Goal: Transaction & Acquisition: Purchase product/service

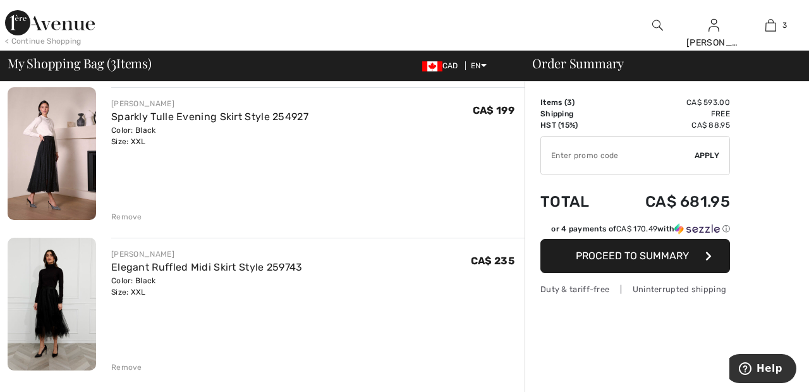
scroll to position [249, 0]
click at [130, 217] on div "Remove" at bounding box center [126, 216] width 31 height 11
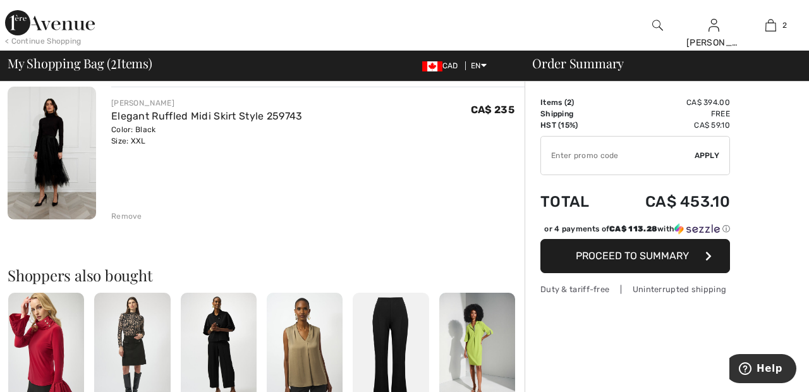
click at [141, 211] on div "Remove" at bounding box center [318, 215] width 414 height 14
click at [143, 211] on div "Remove" at bounding box center [318, 215] width 414 height 14
click at [126, 216] on div "Remove" at bounding box center [126, 216] width 31 height 11
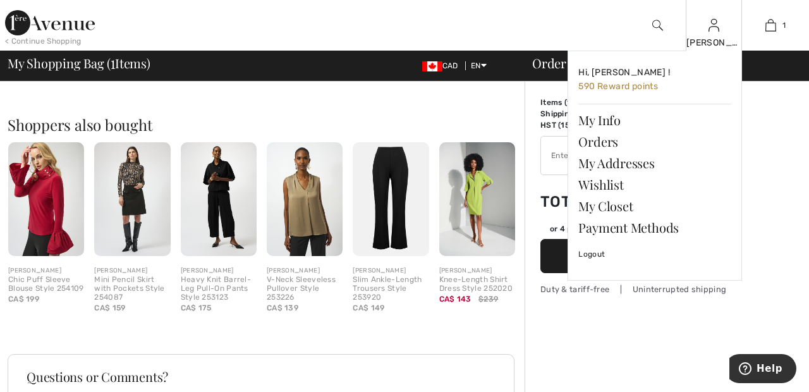
click at [718, 32] on img at bounding box center [714, 25] width 11 height 15
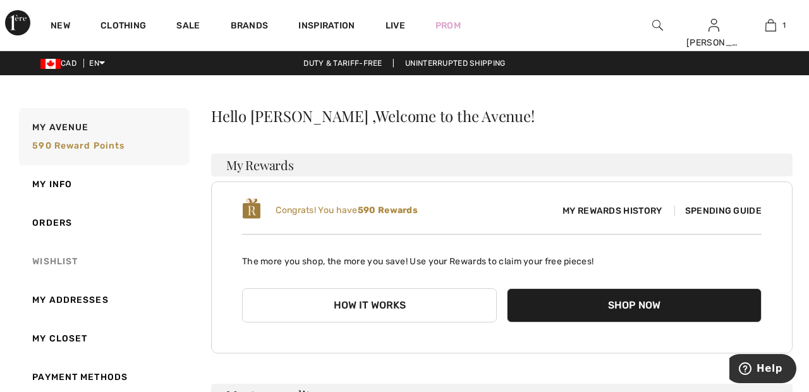
click at [67, 260] on link "Wishlist" at bounding box center [102, 261] width 173 height 39
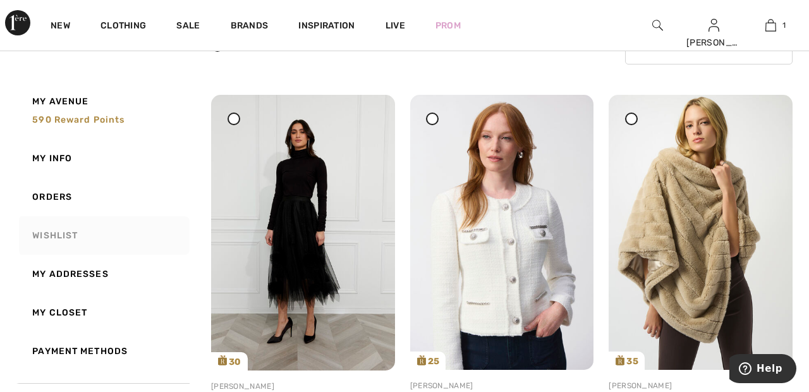
scroll to position [125, 0]
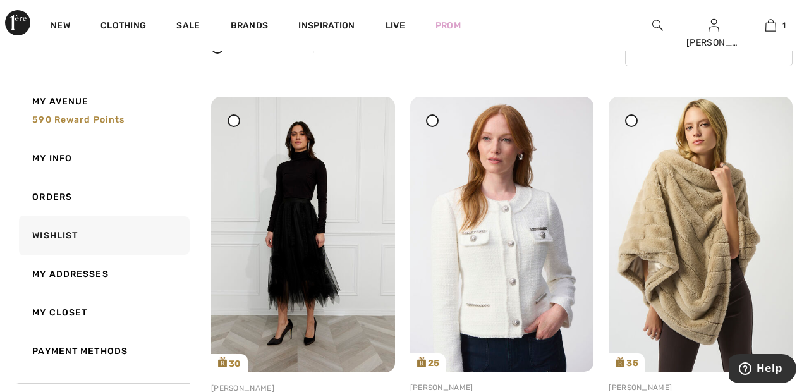
click at [433, 123] on div at bounding box center [432, 120] width 13 height 13
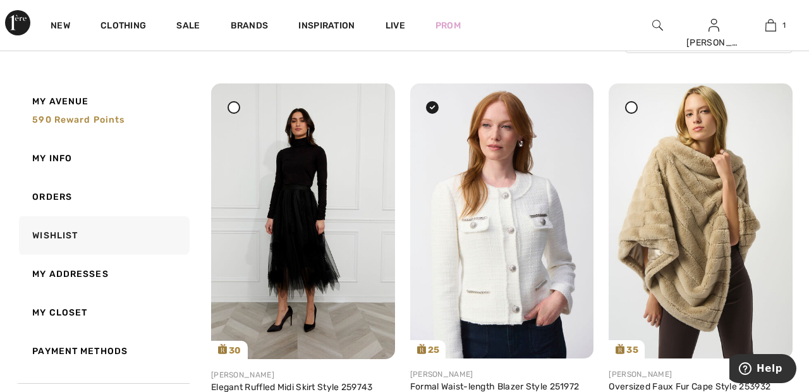
scroll to position [141, 0]
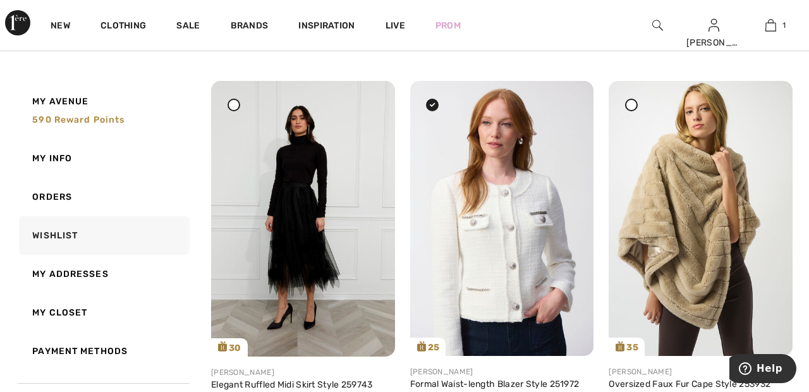
click at [236, 107] on div at bounding box center [234, 105] width 13 height 13
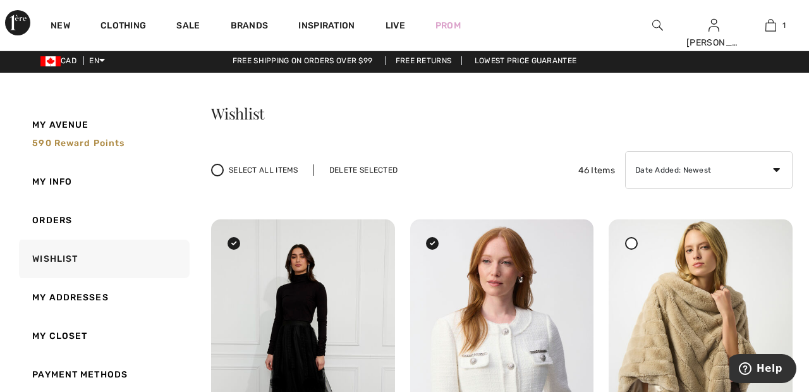
scroll to position [0, 0]
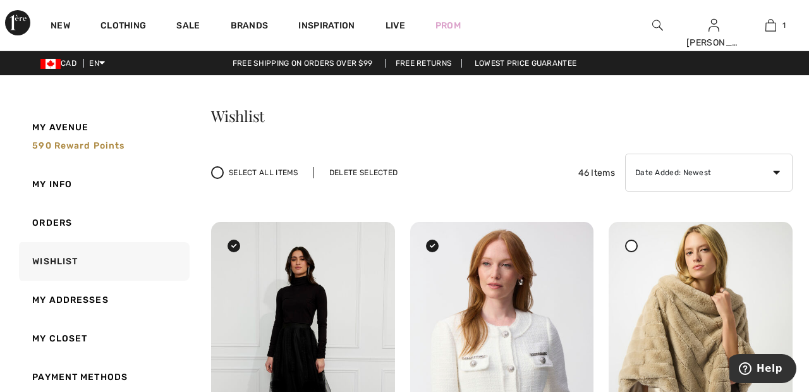
click at [376, 170] on div "Delete Selected" at bounding box center [364, 172] width 100 height 11
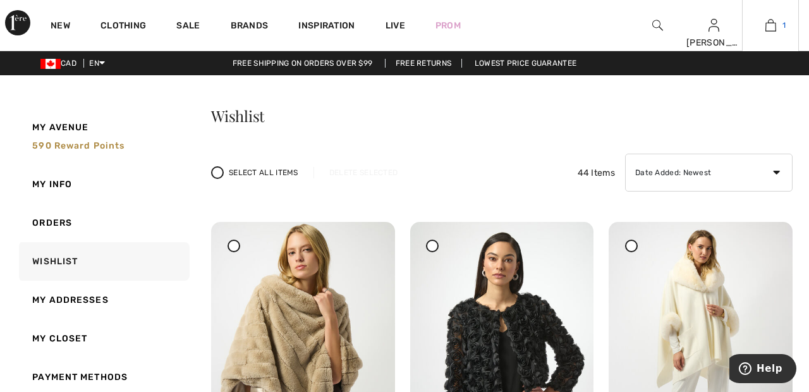
click at [776, 28] on link "1" at bounding box center [771, 25] width 56 height 15
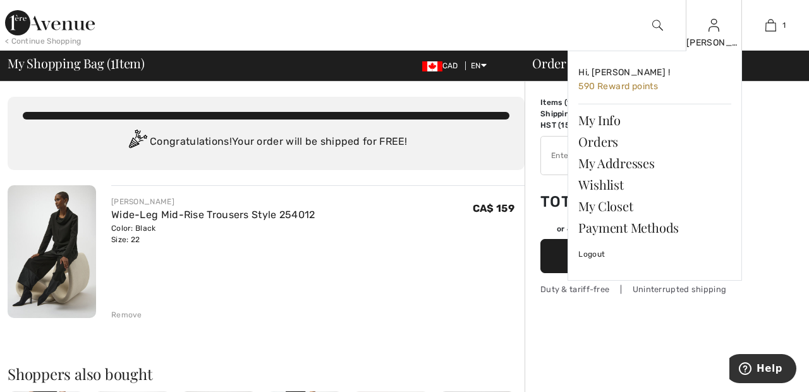
click at [712, 33] on img at bounding box center [714, 25] width 11 height 15
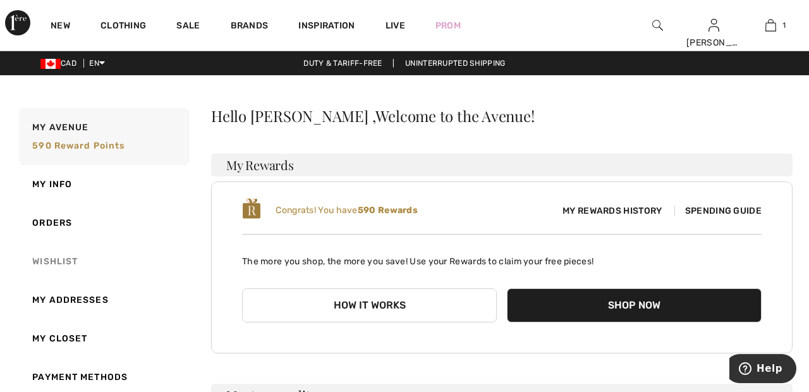
click at [59, 256] on link "Wishlist" at bounding box center [102, 261] width 173 height 39
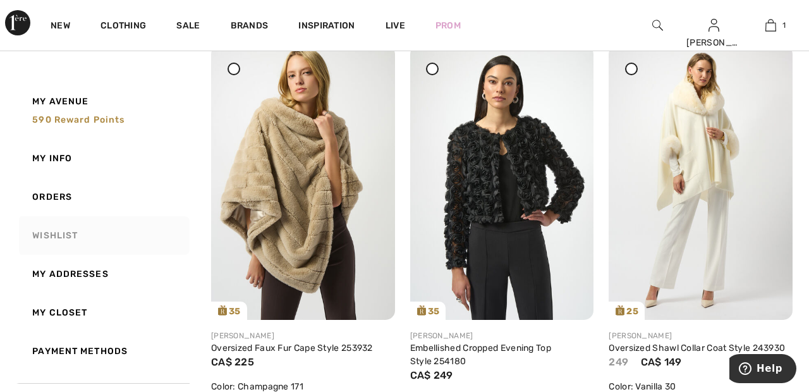
scroll to position [177, 0]
click at [431, 70] on icon at bounding box center [432, 68] width 5 height 5
click at [630, 68] on icon at bounding box center [631, 68] width 5 height 5
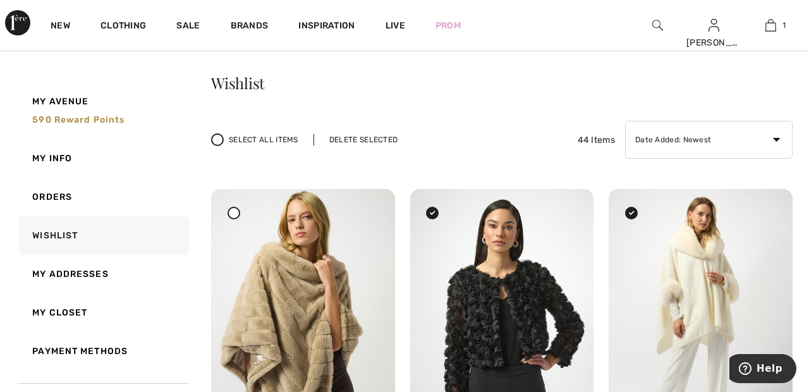
scroll to position [0, 0]
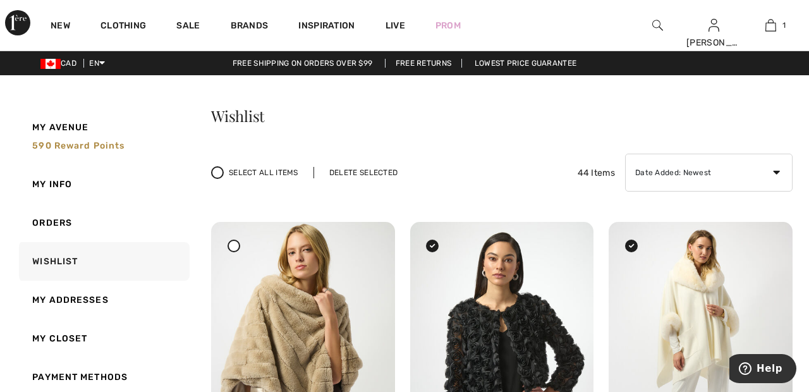
click at [379, 171] on div "Delete Selected" at bounding box center [364, 172] width 100 height 11
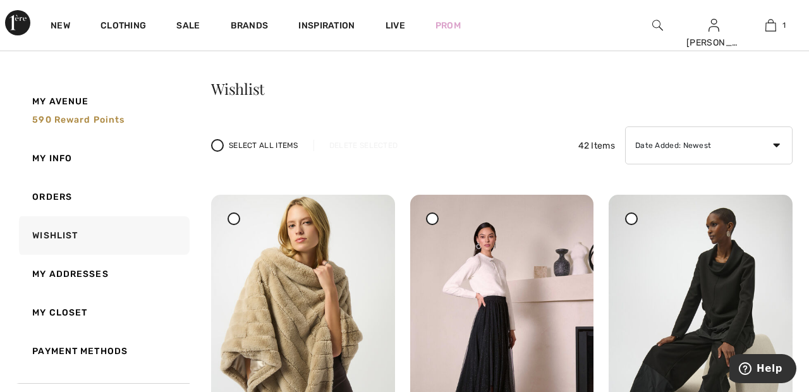
scroll to position [25, 0]
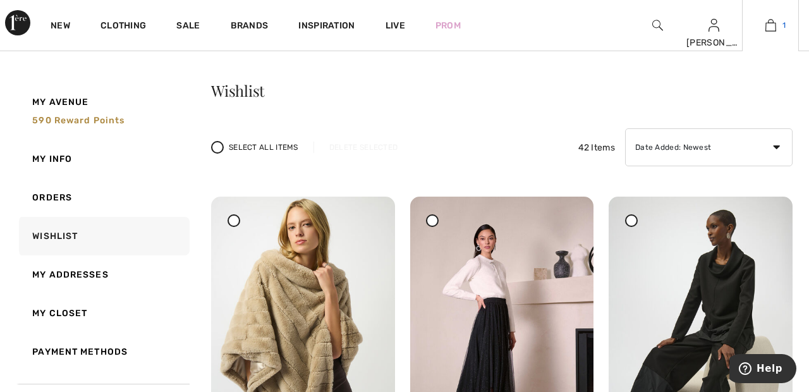
click at [770, 24] on img at bounding box center [771, 25] width 11 height 15
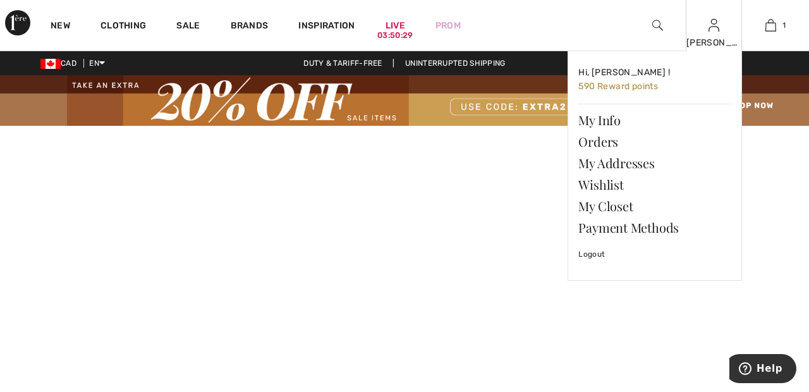
click at [708, 43] on div "[PERSON_NAME]" at bounding box center [715, 42] width 56 height 13
click at [623, 183] on link "Wishlist" at bounding box center [655, 184] width 153 height 21
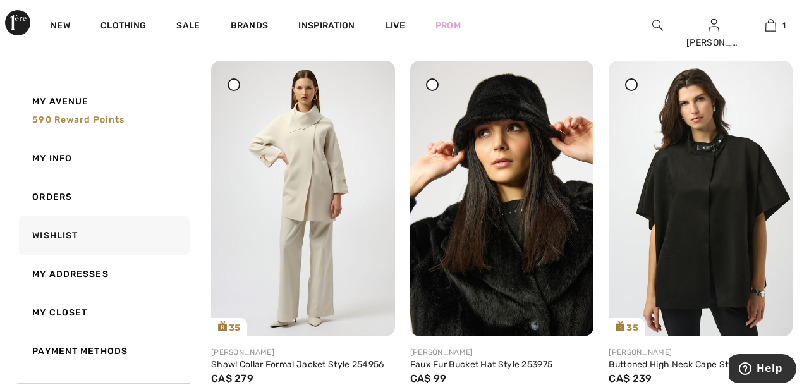
scroll to position [943, 0]
click at [729, 219] on img at bounding box center [701, 198] width 184 height 275
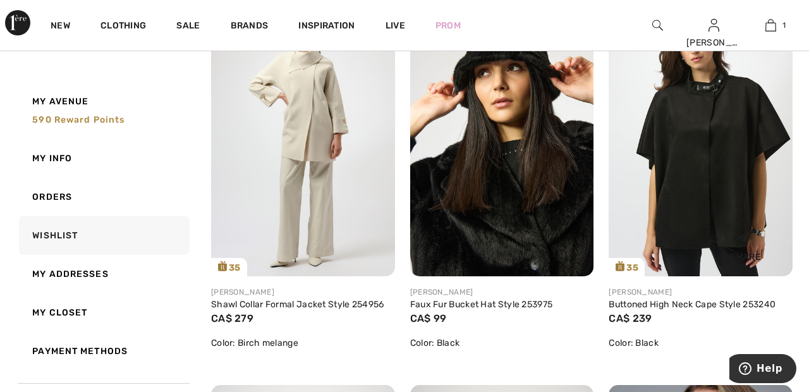
scroll to position [1003, 0]
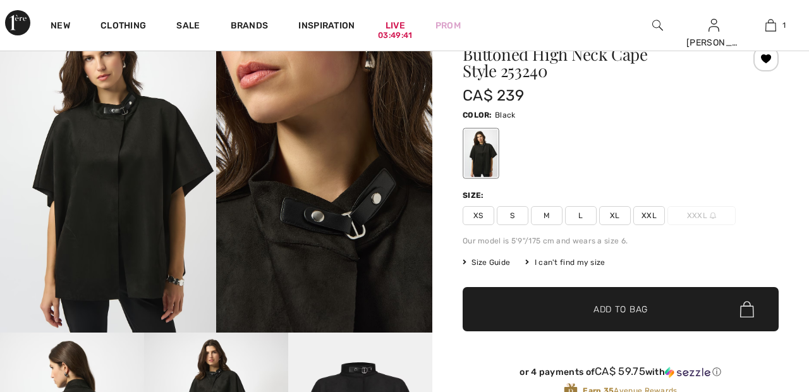
scroll to position [120, 0]
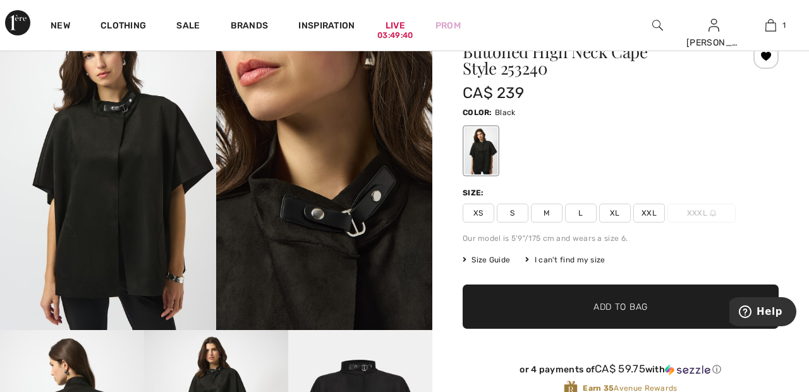
click at [658, 214] on span "XXL" at bounding box center [650, 213] width 32 height 19
click at [689, 304] on span "✔ Added to Bag Add to Bag" at bounding box center [621, 307] width 316 height 44
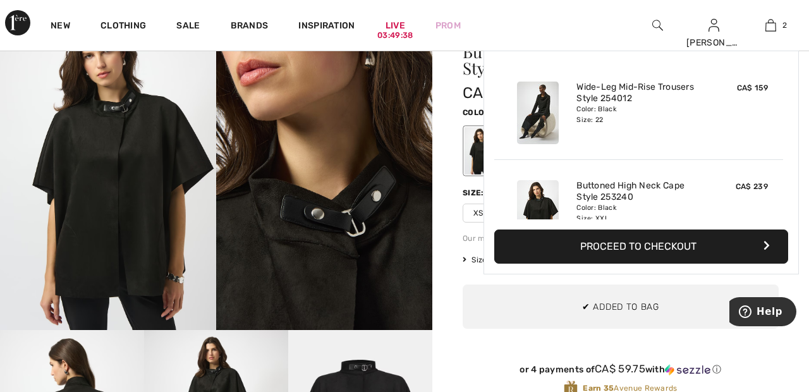
scroll to position [39, 0]
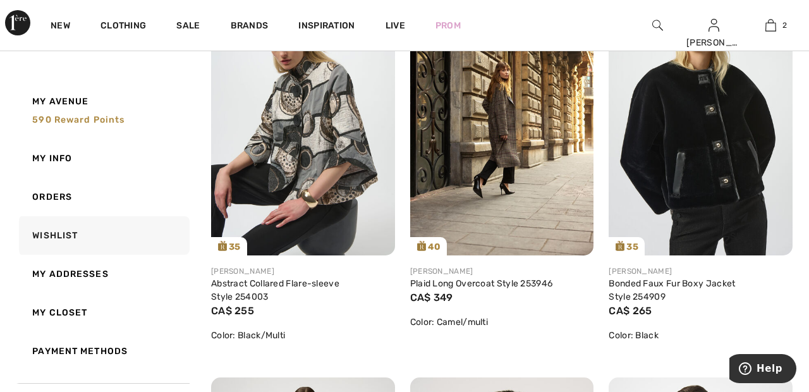
click at [727, 157] on img at bounding box center [701, 117] width 184 height 275
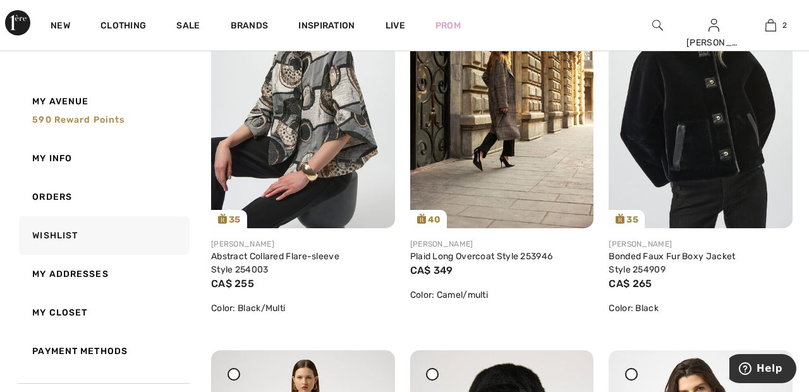
scroll to position [687, 0]
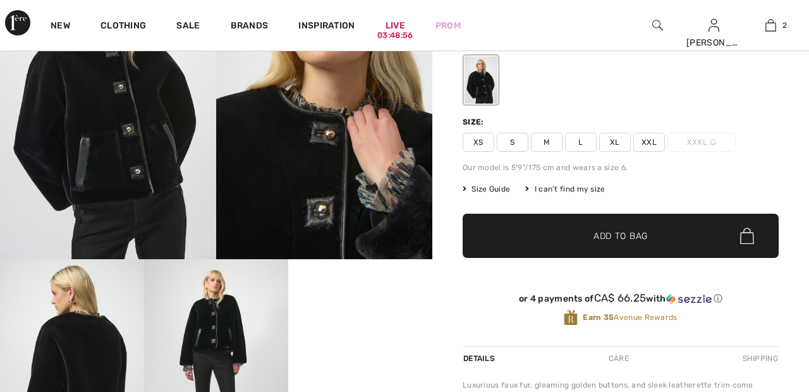
scroll to position [197, 0]
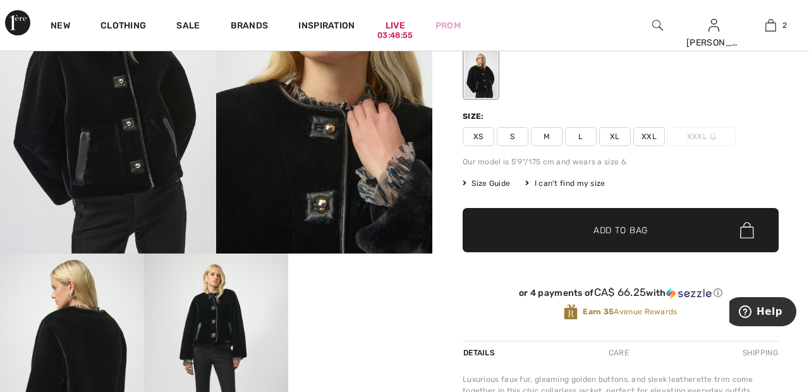
click at [654, 133] on span "XXL" at bounding box center [650, 136] width 32 height 19
click at [692, 235] on span "✔ Added to Bag Add to Bag" at bounding box center [621, 230] width 316 height 44
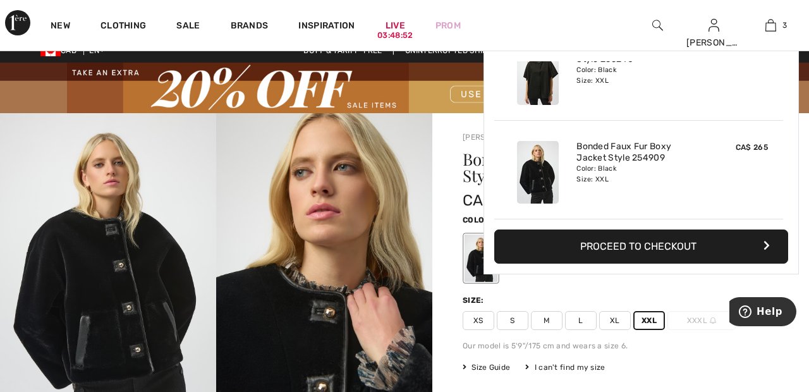
scroll to position [12, 0]
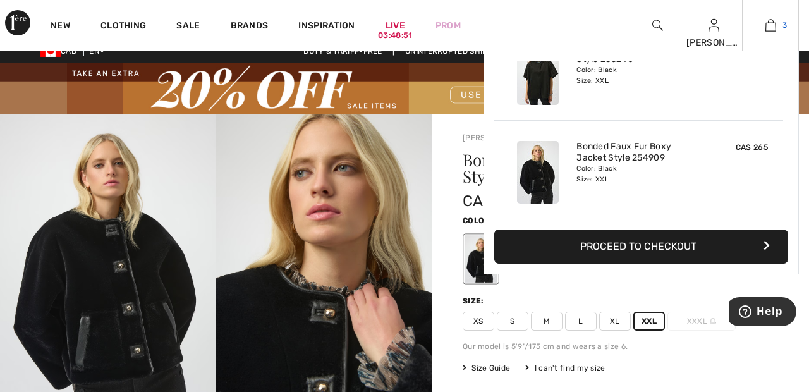
click at [775, 27] on img at bounding box center [771, 25] width 11 height 15
